Goal: Task Accomplishment & Management: Use online tool/utility

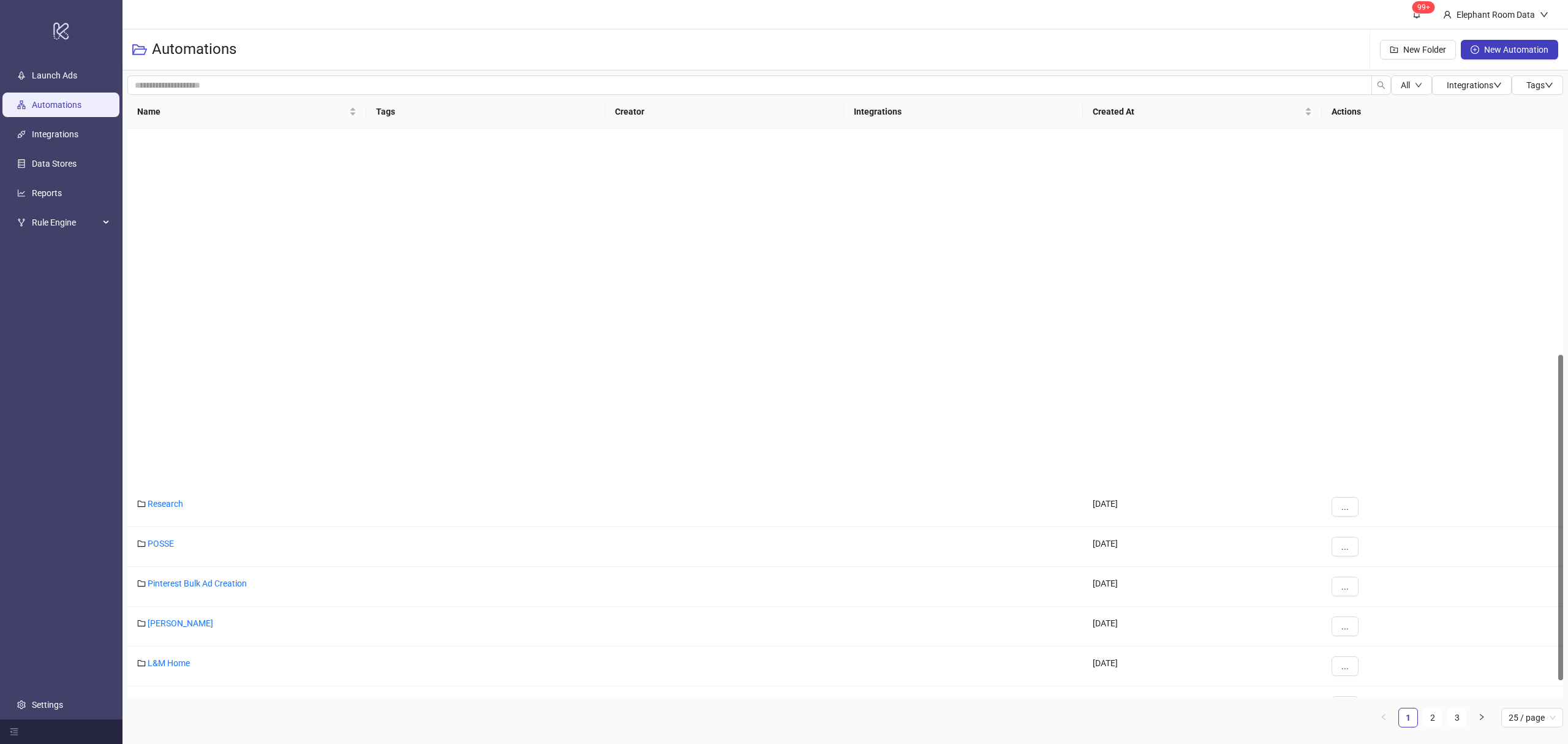
scroll to position [426, 0]
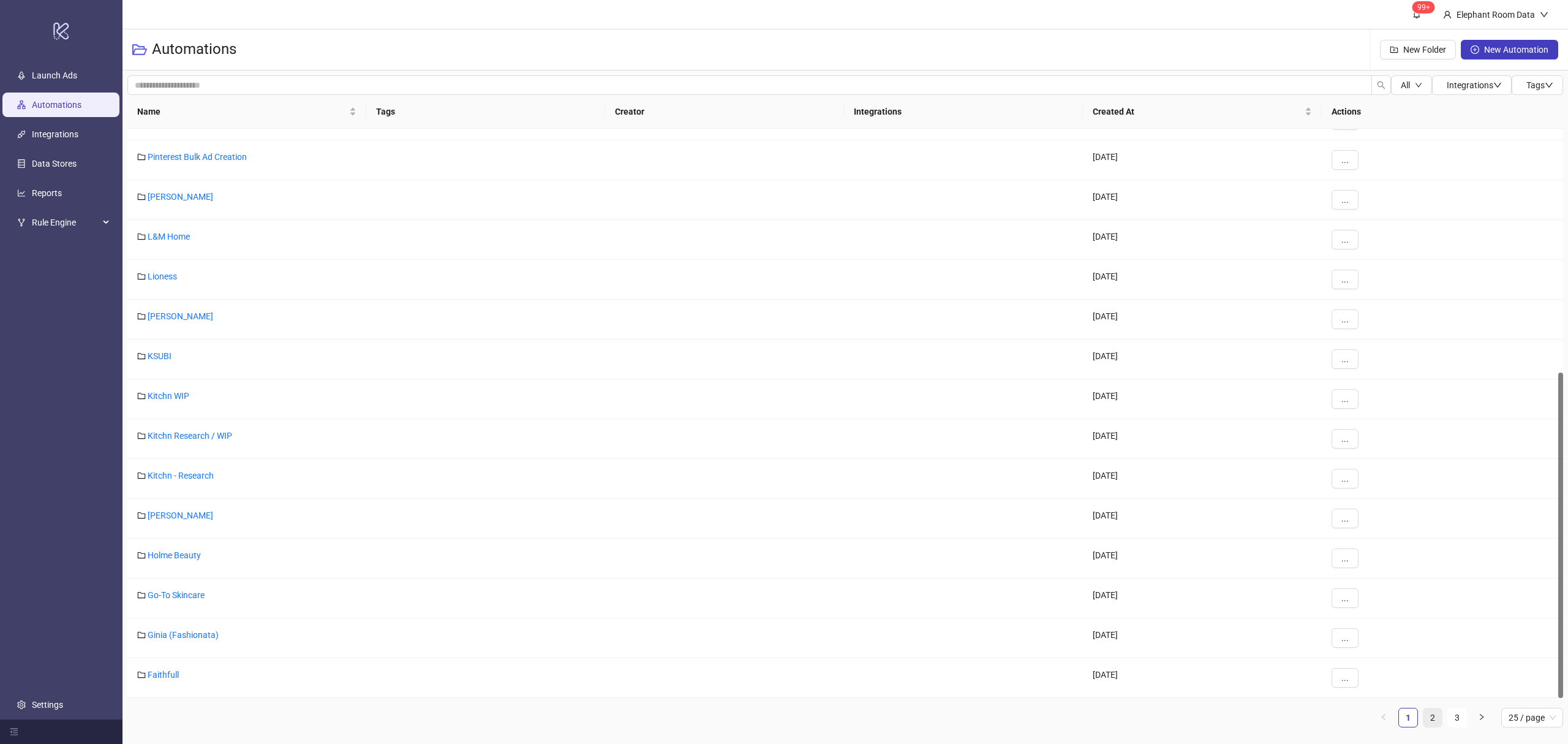
click at [1433, 720] on link "2" at bounding box center [1432, 717] width 18 height 18
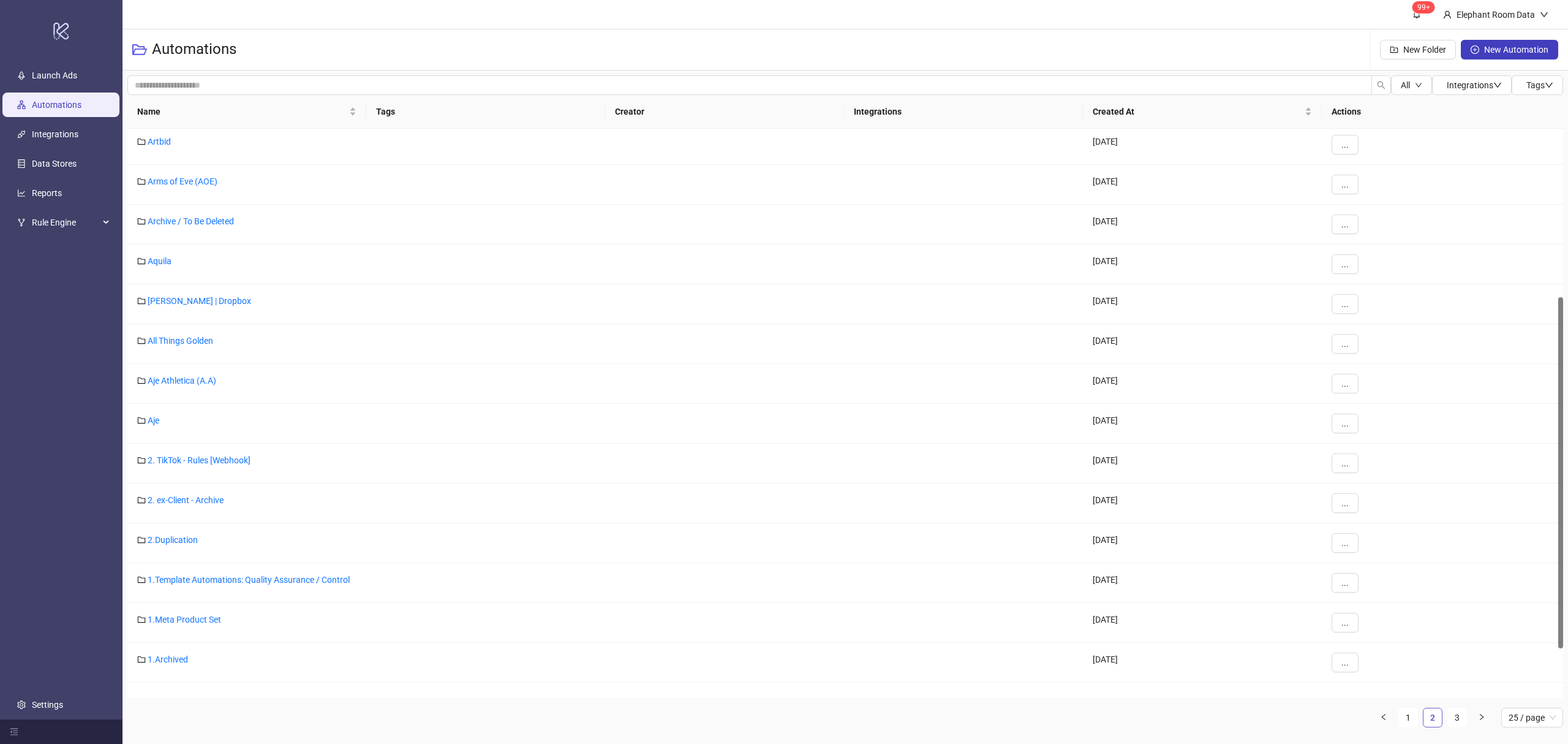
scroll to position [273, 0]
click at [186, 178] on link "Assembly Label" at bounding box center [177, 181] width 59 height 9
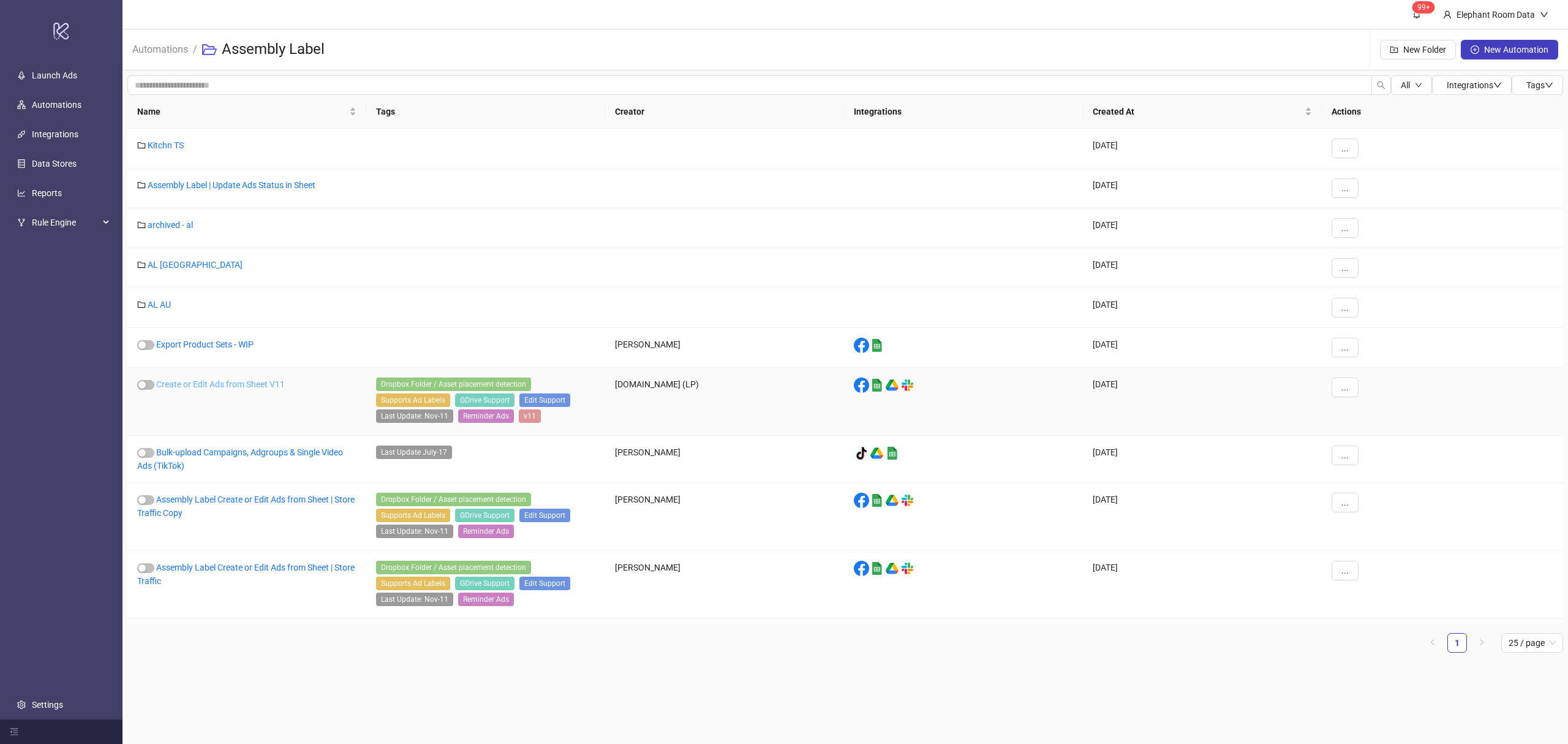
click at [251, 388] on link "Create or Edit Ads from Sheet V11" at bounding box center [221, 384] width 129 height 9
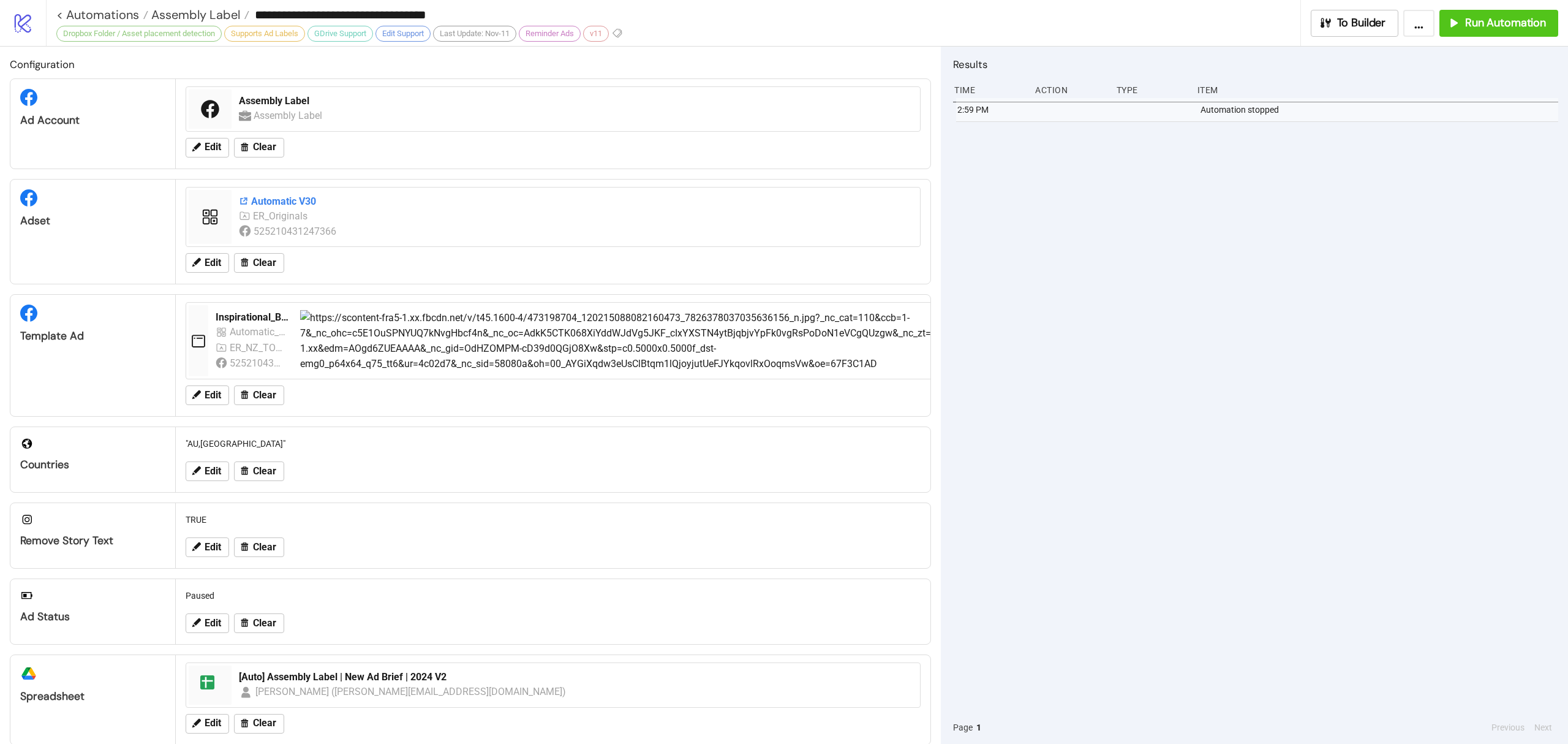
click at [280, 203] on div "Automatic V30" at bounding box center [575, 202] width 674 height 14
click at [1479, 38] on div "**********" at bounding box center [808, 23] width 1523 height 46
click at [1475, 16] on span "Run Automation" at bounding box center [1506, 23] width 81 height 14
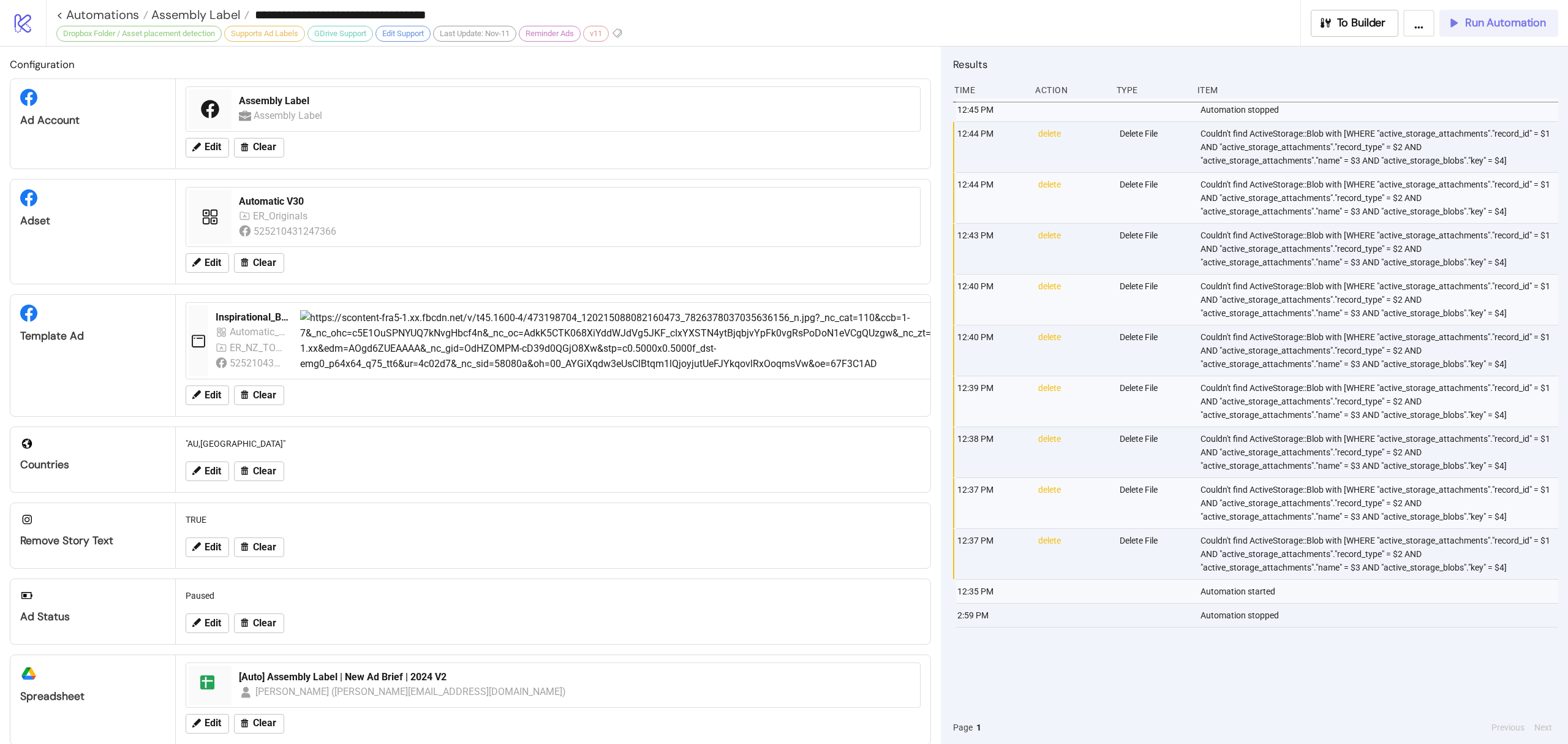
click at [1502, 21] on span "Run Automation" at bounding box center [1506, 23] width 81 height 14
